Goal: Task Accomplishment & Management: Complete application form

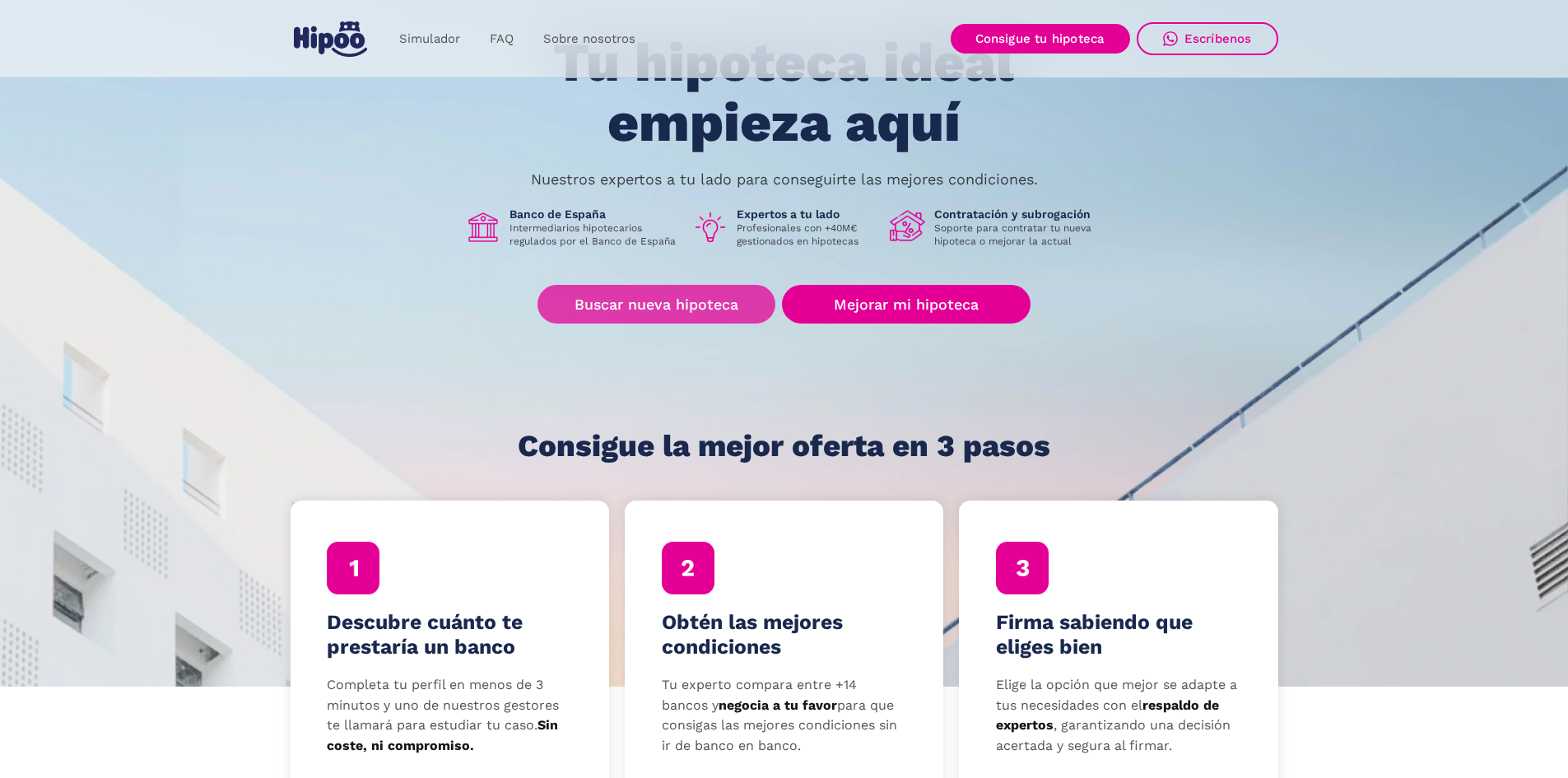
scroll to position [164, 0]
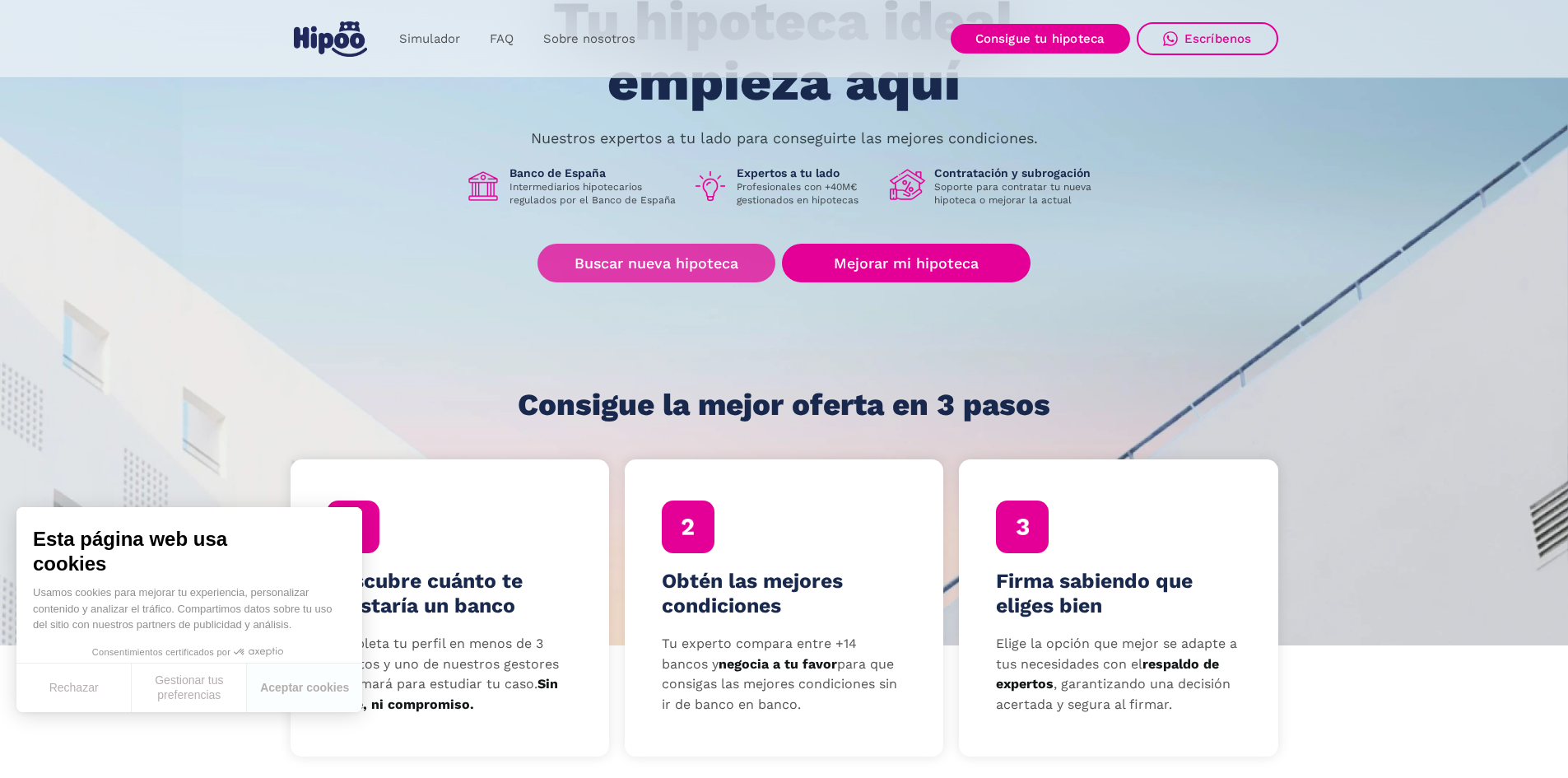
click at [658, 262] on link "Buscar nueva hipoteca" at bounding box center [657, 263] width 238 height 39
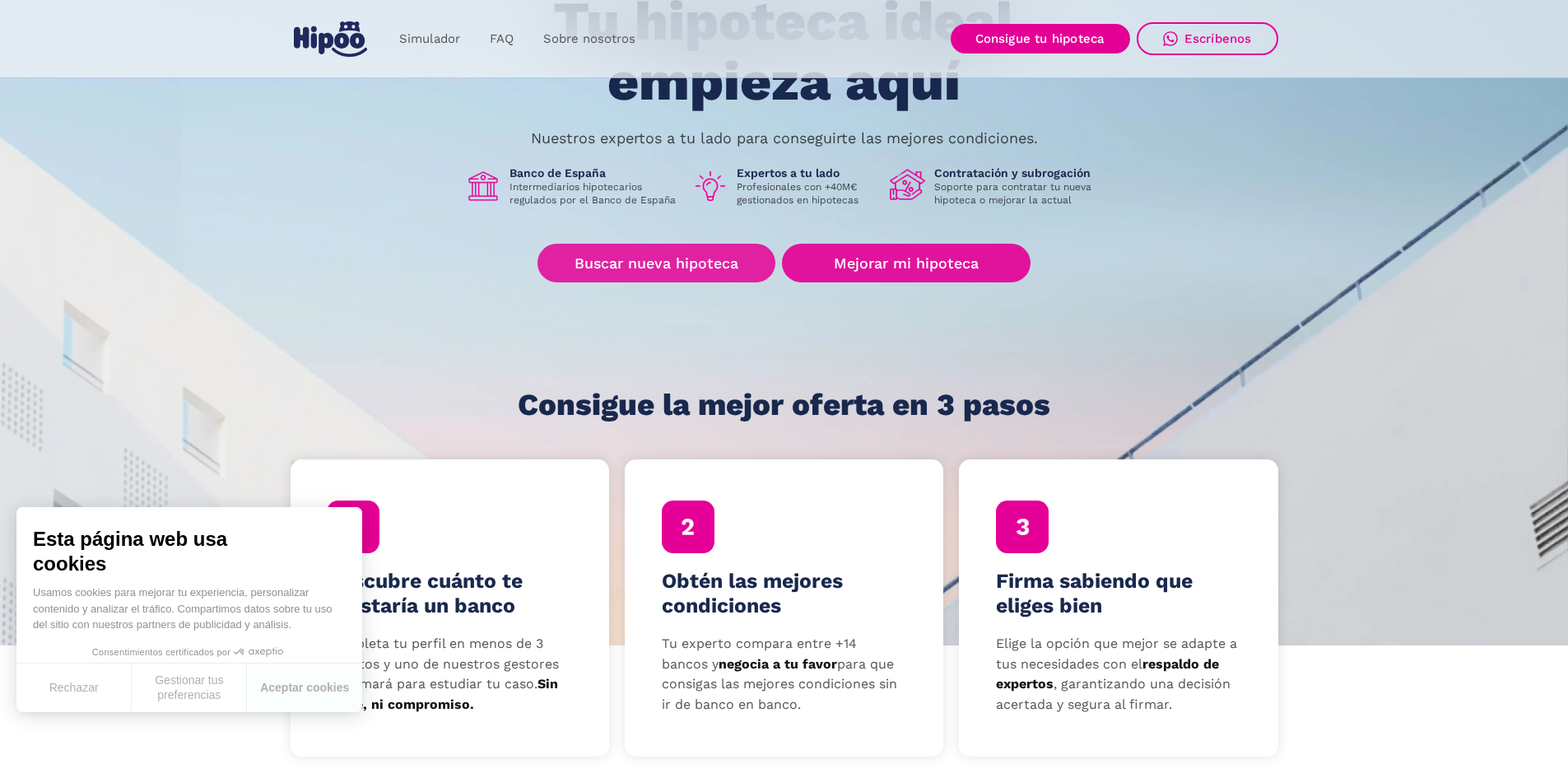
click at [734, 261] on link "Buscar nueva hipoteca" at bounding box center [657, 263] width 238 height 39
